Goal: Find specific page/section

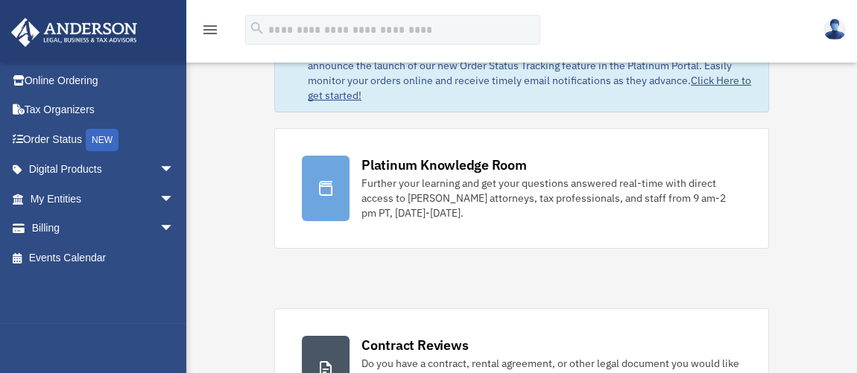
scroll to position [48, 0]
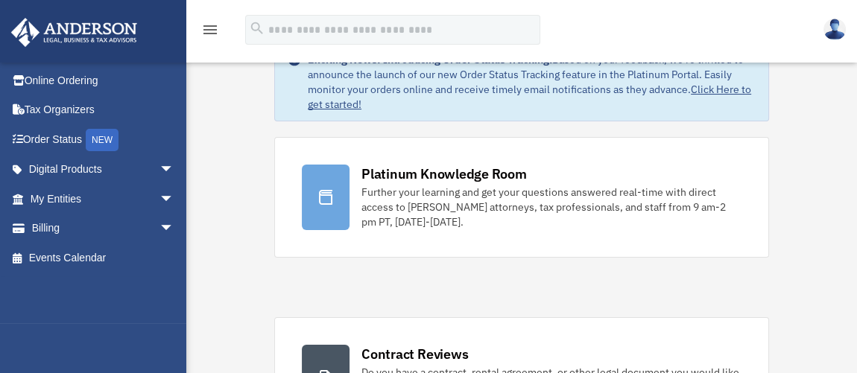
click at [838, 30] on img at bounding box center [834, 30] width 22 height 22
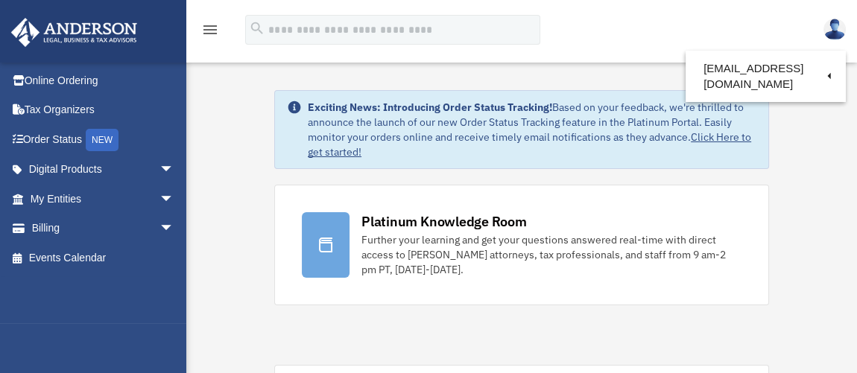
scroll to position [0, 0]
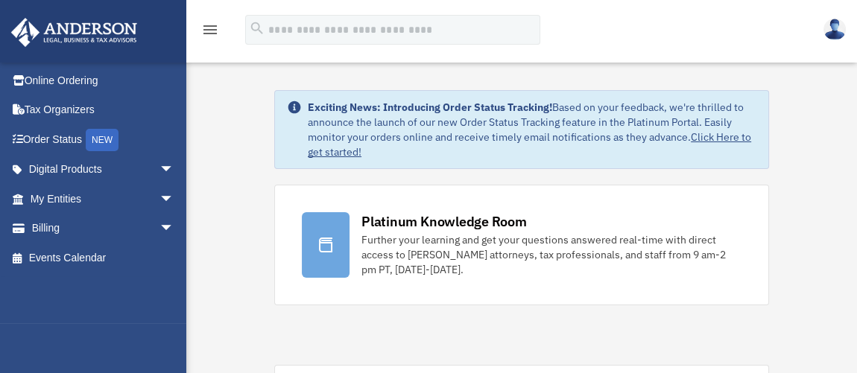
click at [209, 29] on icon "menu" at bounding box center [210, 30] width 18 height 18
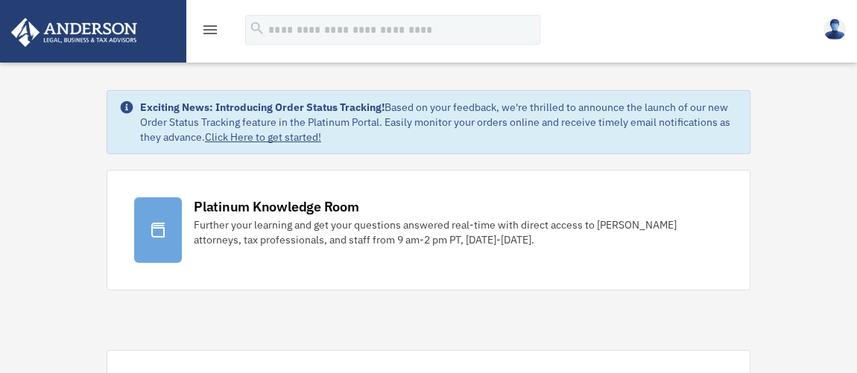
click at [209, 31] on icon "menu" at bounding box center [210, 30] width 18 height 18
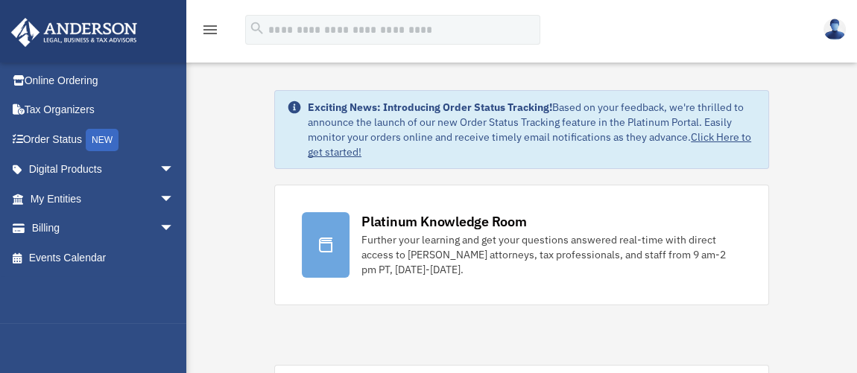
click at [206, 27] on icon "menu" at bounding box center [210, 30] width 18 height 18
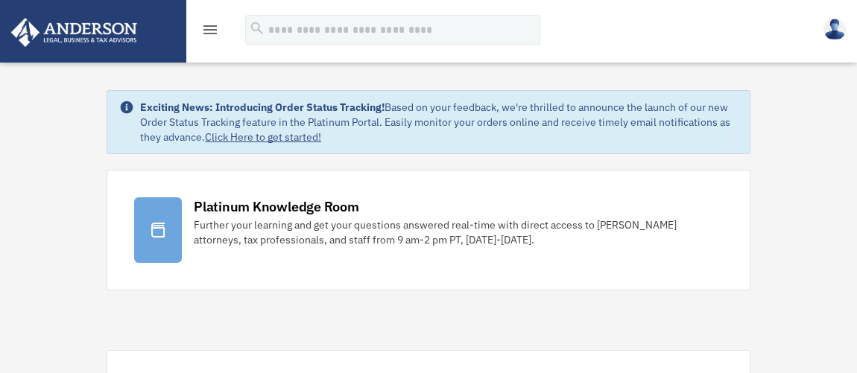
click at [206, 27] on icon "menu" at bounding box center [210, 30] width 18 height 18
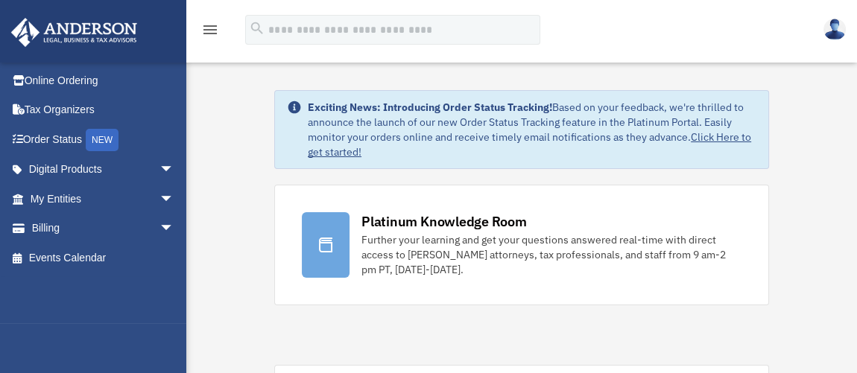
click at [54, 228] on link "Billing arrow_drop_down" at bounding box center [103, 229] width 186 height 30
click at [159, 229] on span "arrow_drop_down" at bounding box center [174, 229] width 30 height 31
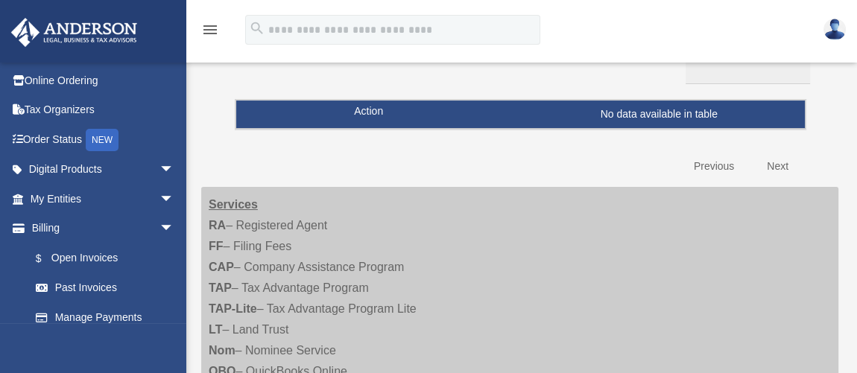
scroll to position [166, 0]
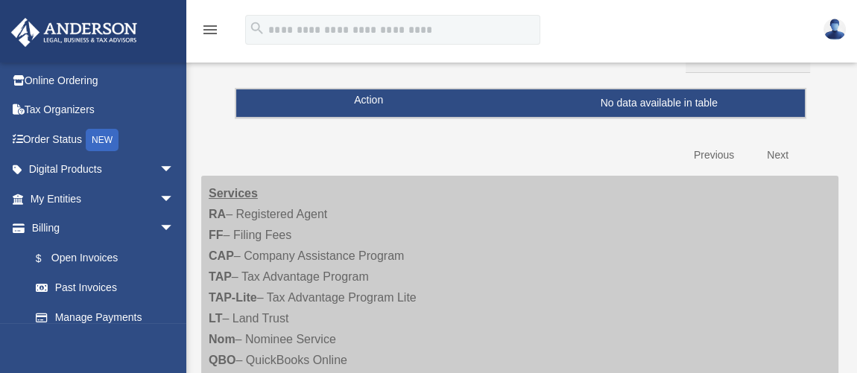
click at [159, 227] on span "arrow_drop_down" at bounding box center [174, 229] width 30 height 31
click at [159, 227] on span "arrow_drop_up" at bounding box center [174, 229] width 30 height 31
click at [159, 227] on span "arrow_drop_down" at bounding box center [174, 229] width 30 height 31
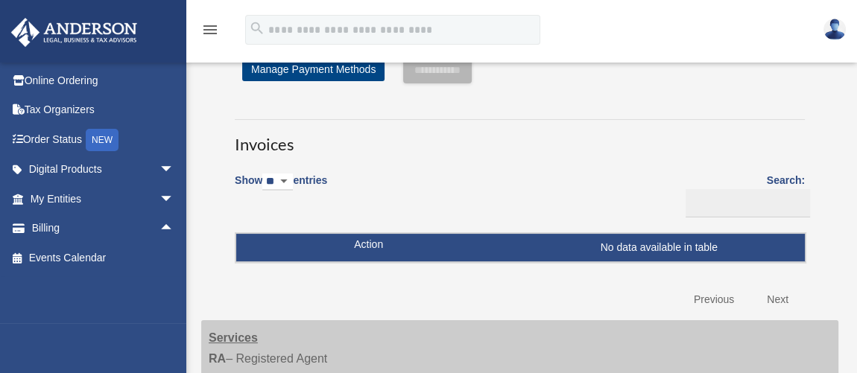
scroll to position [0, 0]
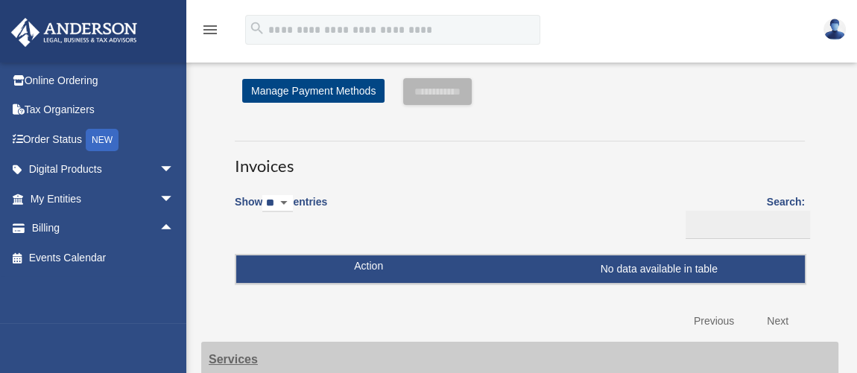
click at [74, 108] on link "Tax Organizers" at bounding box center [103, 110] width 186 height 30
click at [81, 114] on link "Tax Organizers" at bounding box center [103, 110] width 186 height 30
